Goal: Transaction & Acquisition: Purchase product/service

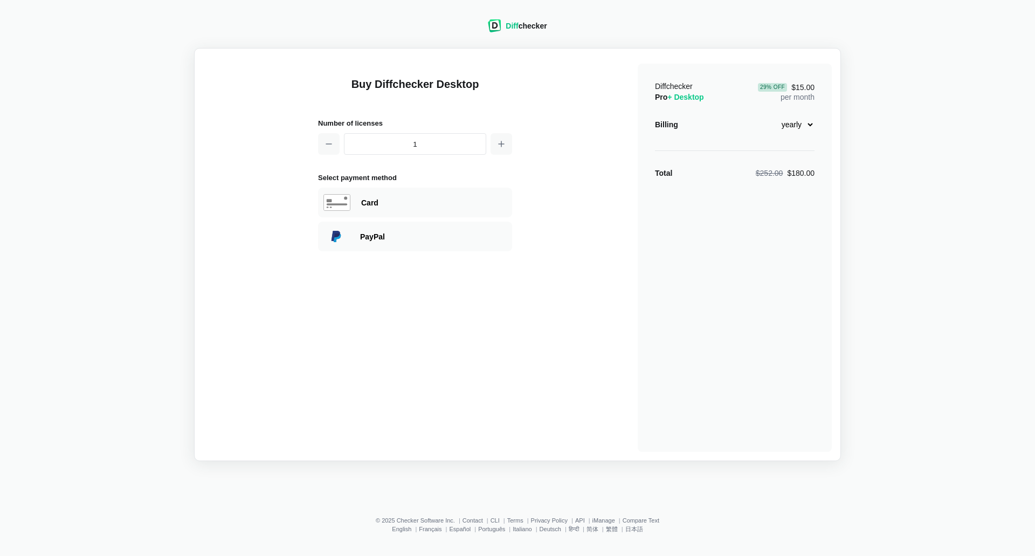
click at [550, 164] on div "Buy Diffchecker Desktop Number of licenses 1 Select payment method Visa MasterC…" at bounding box center [517, 254] width 629 height 395
click at [810, 127] on select "monthly yearly" at bounding box center [791, 124] width 46 height 18
click at [768, 115] on select "monthly yearly" at bounding box center [791, 124] width 46 height 18
click at [806, 126] on select "monthly yearly" at bounding box center [791, 124] width 46 height 18
select select "desktop-yearly-180"
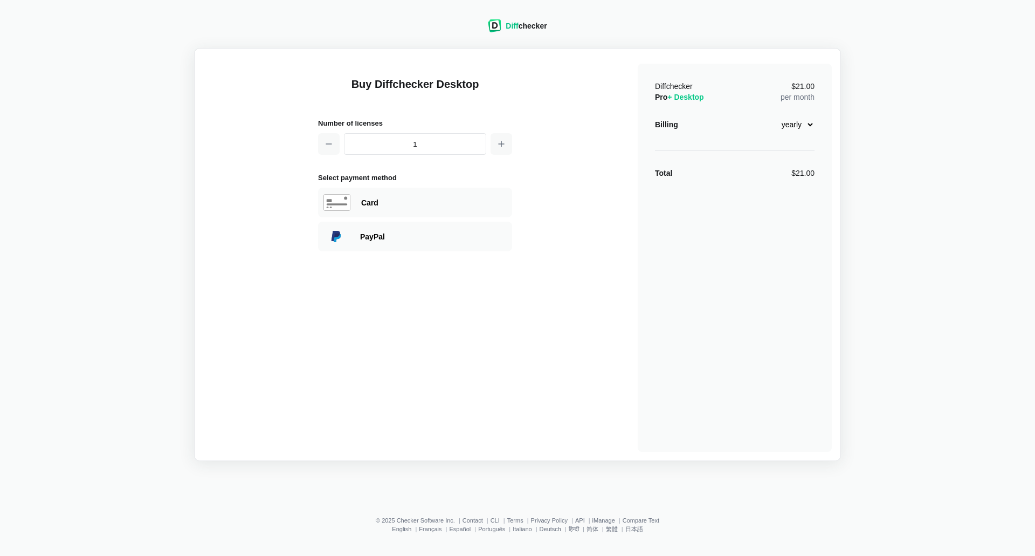
click at [768, 115] on select "monthly yearly" at bounding box center [791, 124] width 46 height 18
drag, startPoint x: 792, startPoint y: 173, endPoint x: 850, endPoint y: 182, distance: 58.3
click at [850, 182] on div "Diff checker Buy Diffchecker Desktop Number of licenses 1 Select payment method…" at bounding box center [517, 233] width 1022 height 454
copy div "180.00"
click at [934, 370] on div "Diff checker Buy Diffchecker Desktop Number of licenses 1 Select payment method…" at bounding box center [517, 233] width 1022 height 454
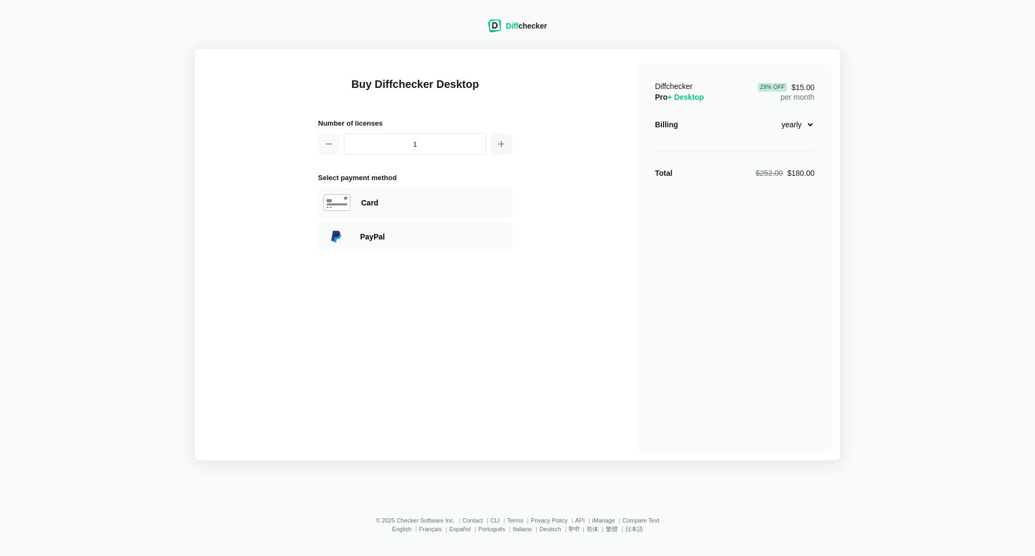
click at [930, 247] on div "Diff checker Buy Diffchecker Desktop Number of licenses 1 Select payment method…" at bounding box center [517, 233] width 1022 height 454
click at [430, 201] on div "Card" at bounding box center [434, 202] width 146 height 11
select select "[GEOGRAPHIC_DATA]"
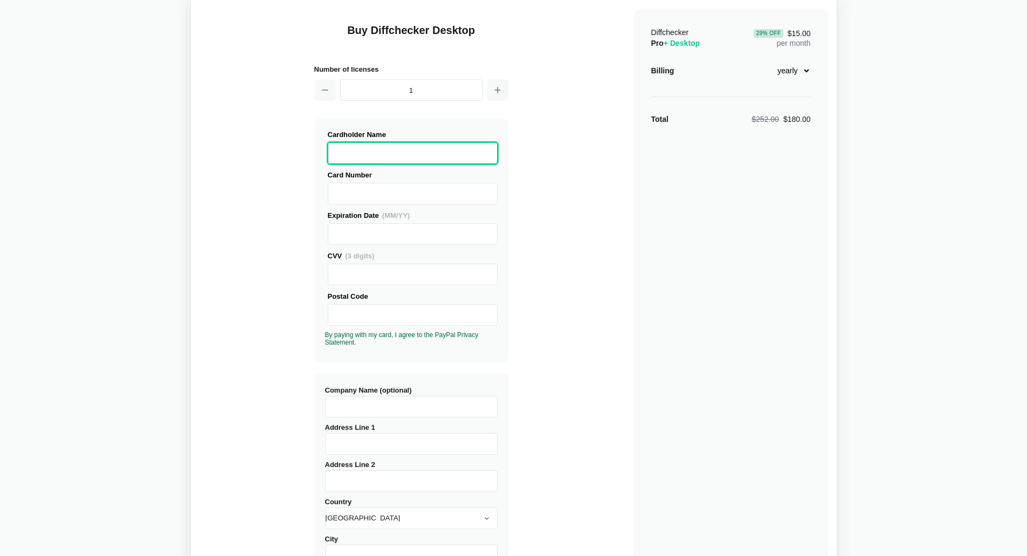
scroll to position [108, 0]
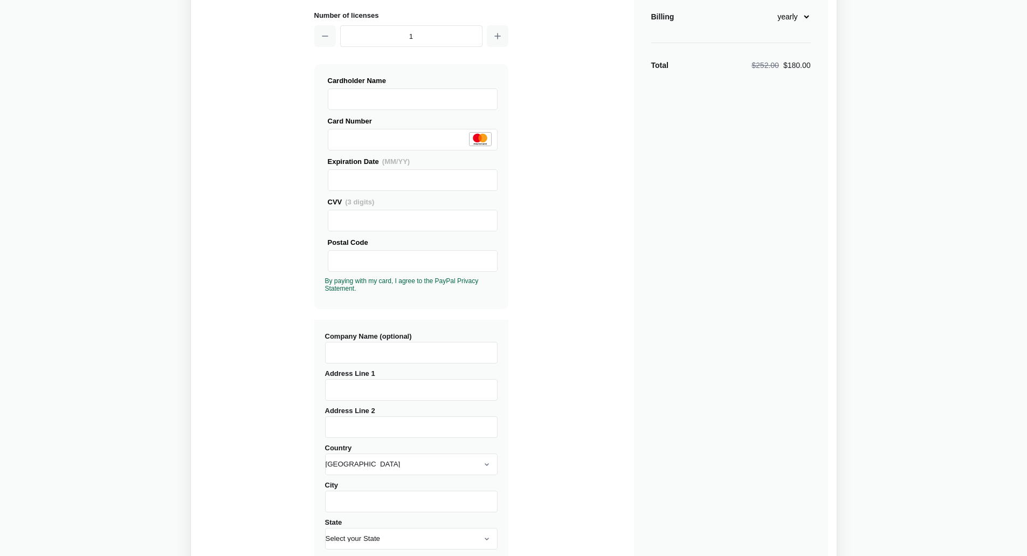
click at [439, 357] on input "Company Name (optional)" at bounding box center [411, 353] width 173 height 22
click at [536, 274] on div "Buy Diffchecker Desktop Number of licenses 1 Visa MasterCard Union Pay American…" at bounding box center [513, 303] width 629 height 708
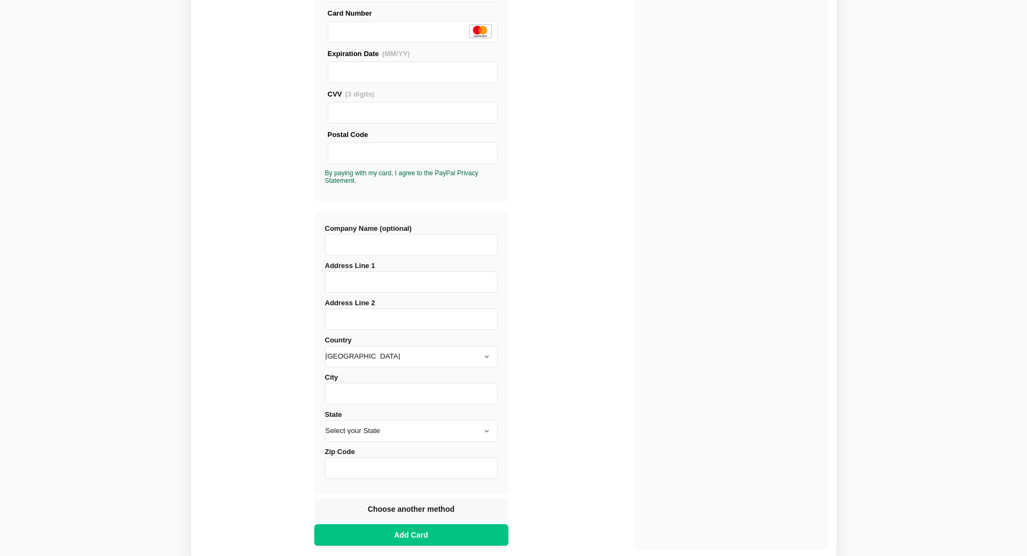
scroll to position [270, 0]
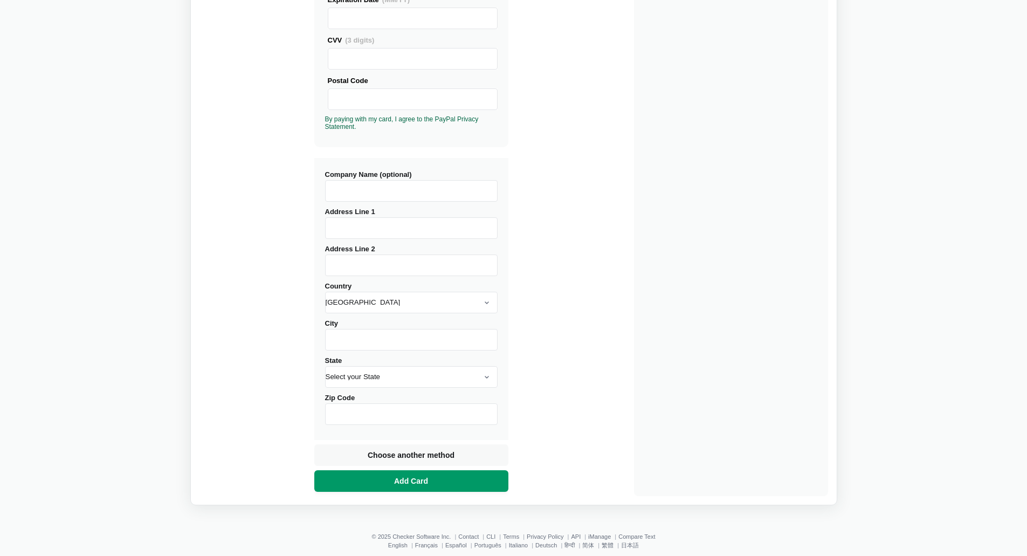
click at [378, 486] on button "Add Card" at bounding box center [411, 481] width 194 height 22
click at [354, 218] on input "Address Line 1" at bounding box center [411, 228] width 173 height 22
paste input "[STREET_ADDRESS]"
type input "[STREET_ADDRESS]"
click at [397, 265] on input "Address Line 2" at bounding box center [411, 265] width 173 height 22
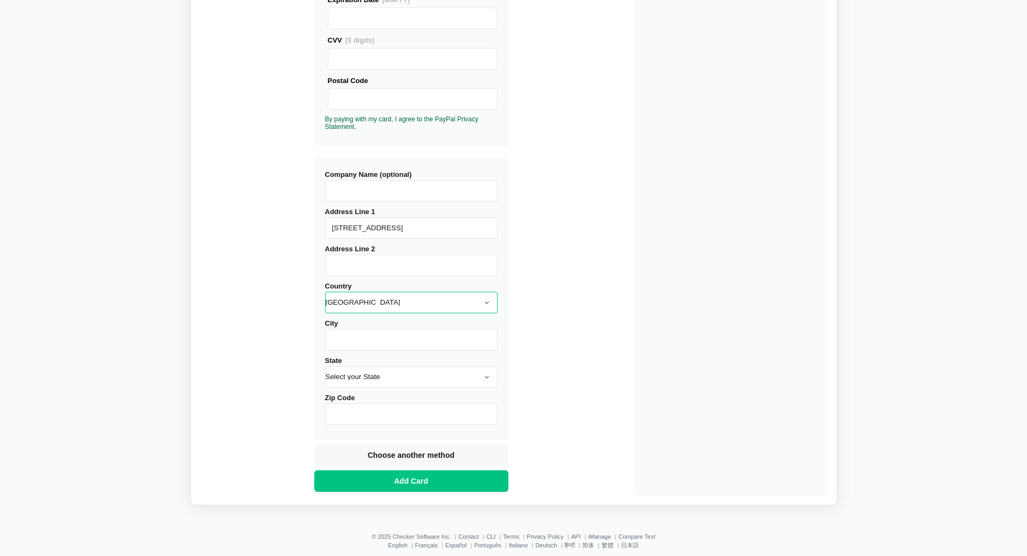
click at [399, 297] on select "[GEOGRAPHIC_DATA] [GEOGRAPHIC_DATA] [GEOGRAPHIC_DATA] [GEOGRAPHIC_DATA] [US_STA…" at bounding box center [411, 303] width 173 height 22
select select "[GEOGRAPHIC_DATA]"
click at [325, 292] on select "[GEOGRAPHIC_DATA] [GEOGRAPHIC_DATA] [GEOGRAPHIC_DATA] [GEOGRAPHIC_DATA] [US_STA…" at bounding box center [411, 303] width 173 height 22
click at [371, 335] on input "City" at bounding box center [411, 340] width 173 height 22
type input "Piteå"
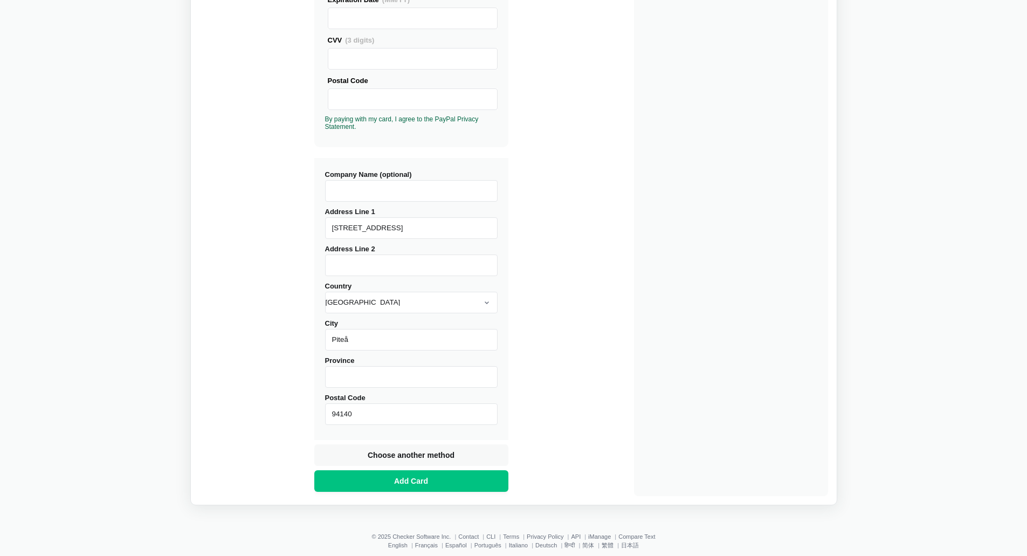
type input "94140"
click at [597, 334] on div "Buy Diffchecker Desktop Number of licenses 1 Visa MasterCard Union Pay American…" at bounding box center [513, 142] width 629 height 708
click at [447, 190] on input "Company Name (optional)" at bounding box center [411, 191] width 173 height 22
type input "Varsamma AB"
drag, startPoint x: 365, startPoint y: 415, endPoint x: 266, endPoint y: 413, distance: 99.7
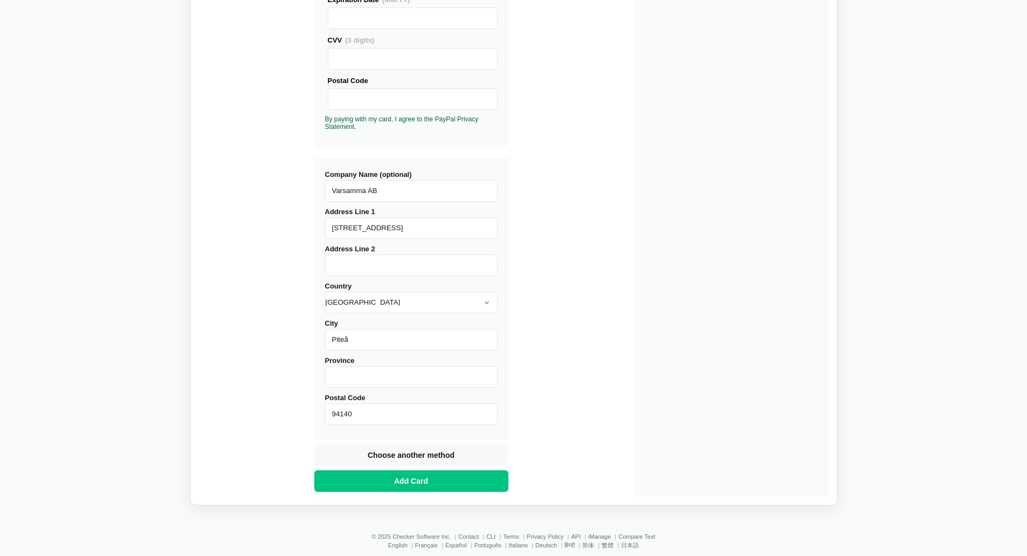
click at [261, 415] on div "Buy Diffchecker Desktop Number of licenses 1 Visa MasterCard Union Pay American…" at bounding box center [513, 142] width 629 height 708
click at [587, 137] on div "Buy Diffchecker Desktop Number of licenses 1 Visa MasterCard Union Pay American…" at bounding box center [513, 142] width 629 height 708
click at [393, 482] on span "Add Card" at bounding box center [411, 480] width 38 height 11
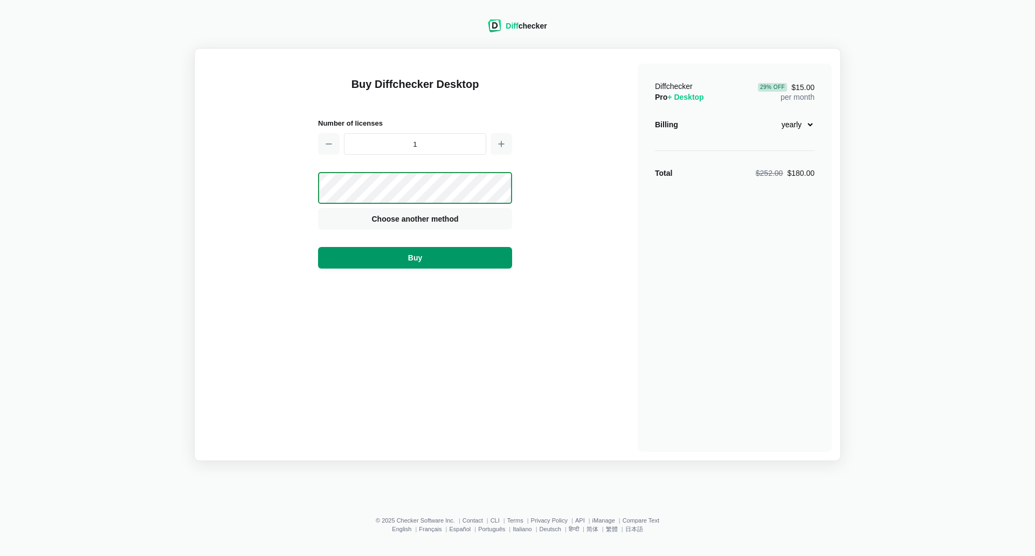
click at [438, 255] on button "Buy" at bounding box center [415, 258] width 194 height 22
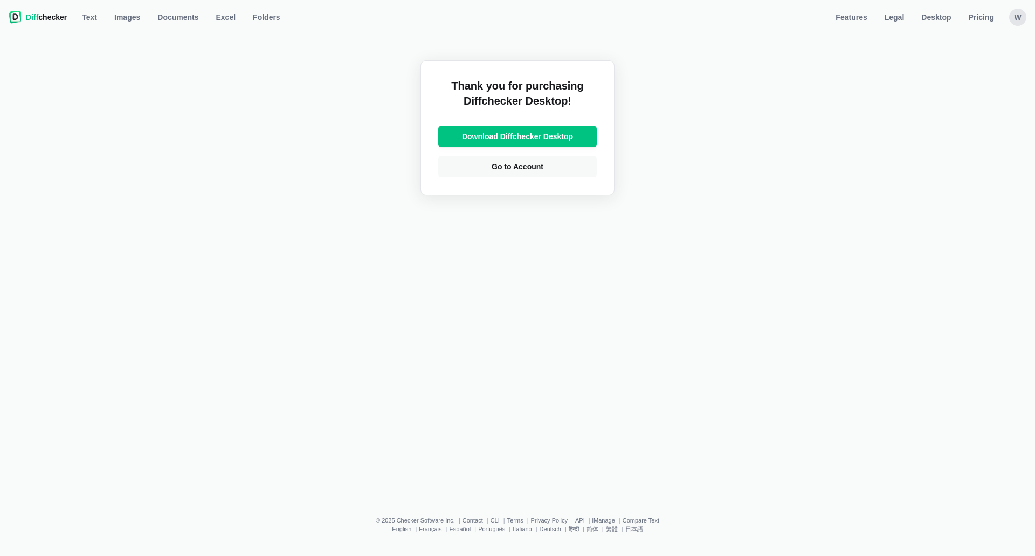
click at [1020, 19] on div "w" at bounding box center [1017, 17] width 17 height 17
click at [971, 65] on link "Account Settings" at bounding box center [975, 63] width 93 height 17
